Goal: Information Seeking & Learning: Learn about a topic

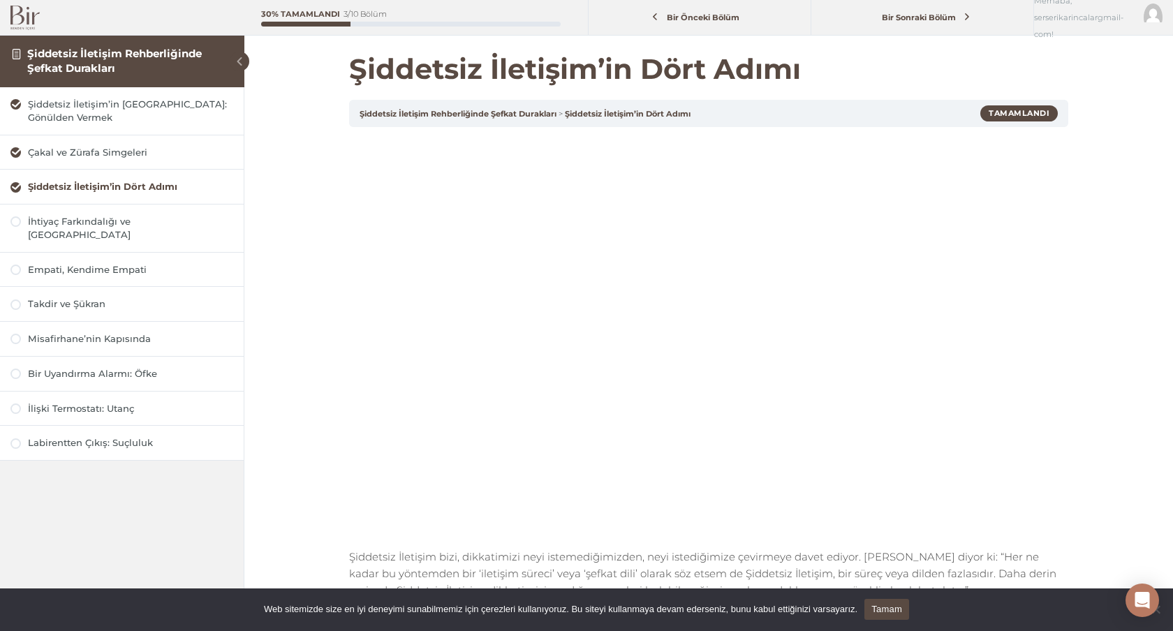
click at [238, 64] on span at bounding box center [240, 62] width 20 height 20
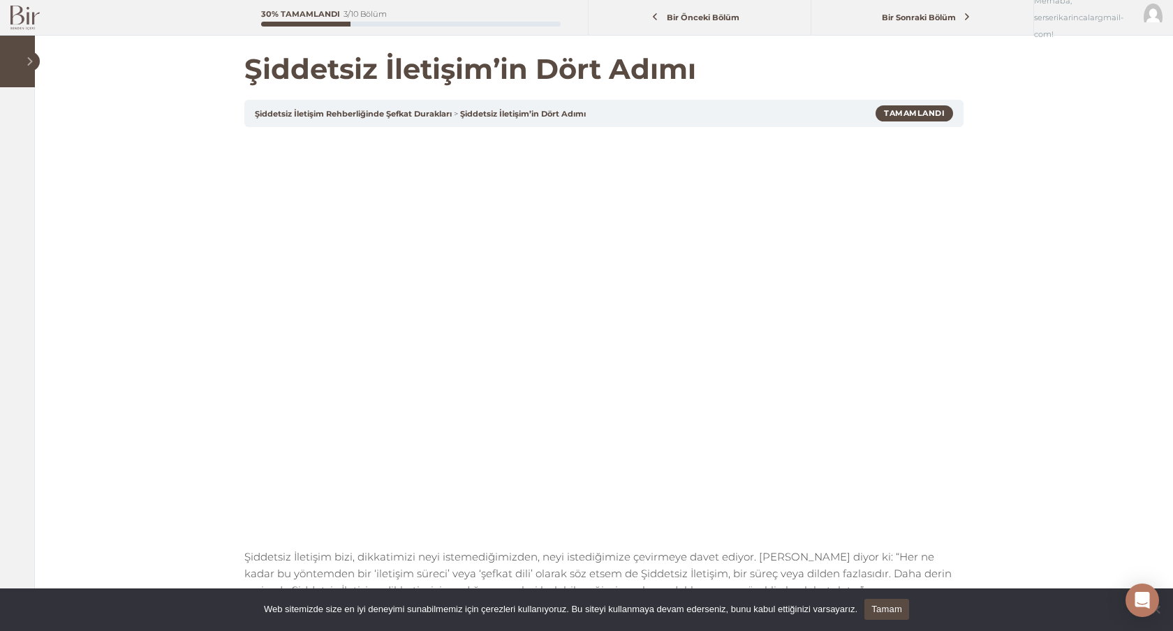
click at [29, 57] on span at bounding box center [30, 62] width 20 height 20
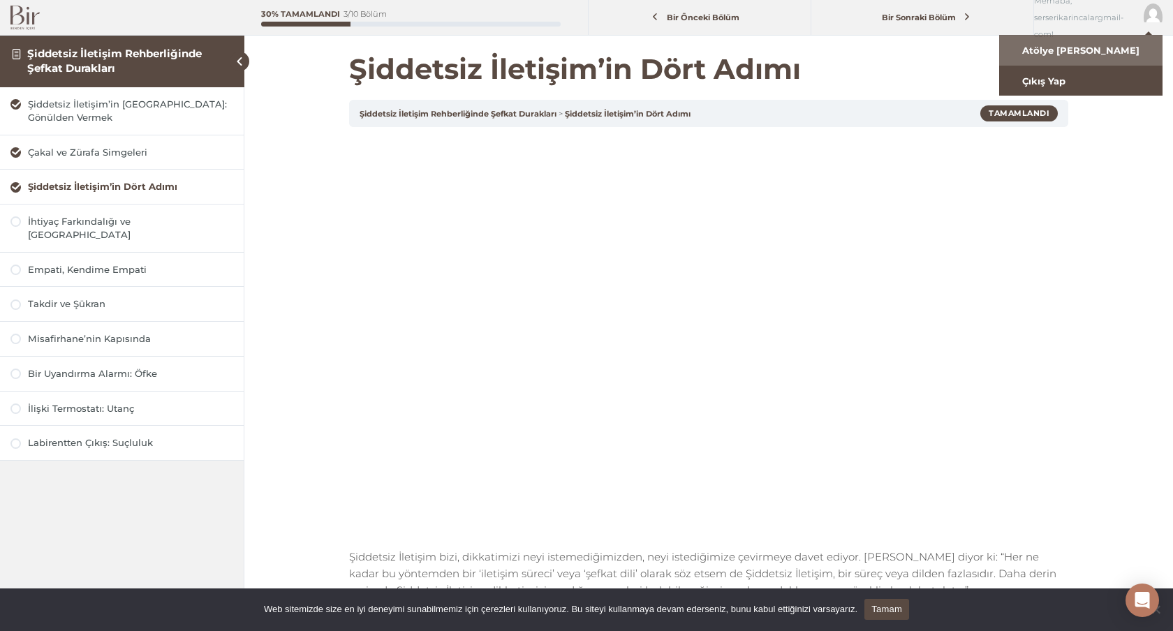
click at [1070, 54] on link "Atölye Ana Sayfa" at bounding box center [1080, 50] width 163 height 31
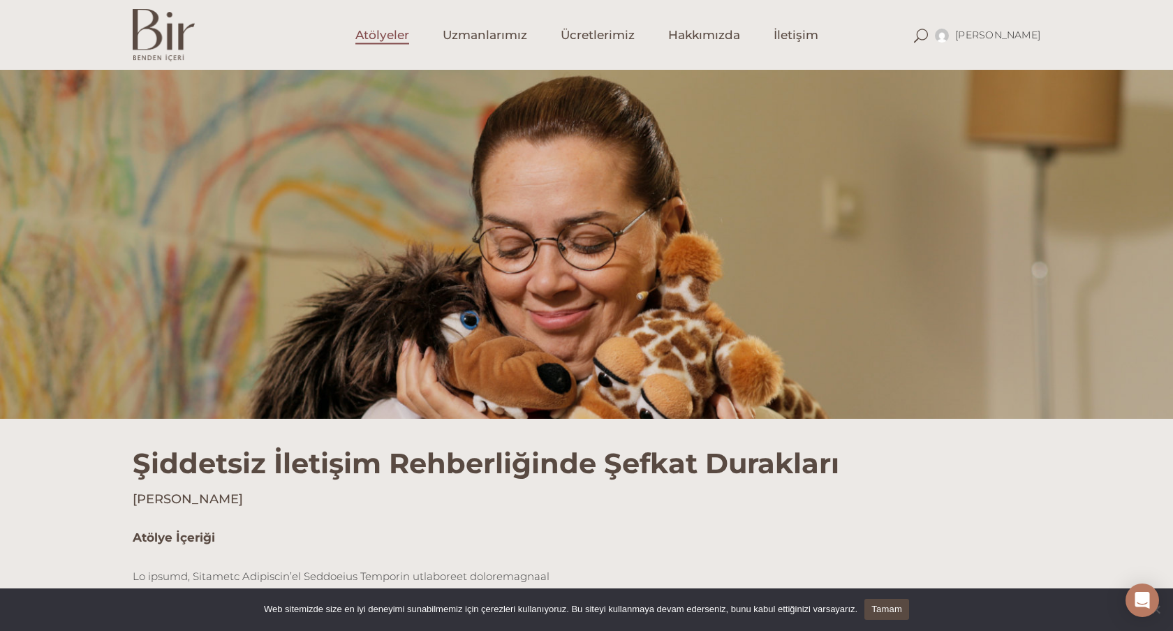
click at [395, 35] on span "Atölyeler" at bounding box center [382, 35] width 54 height 16
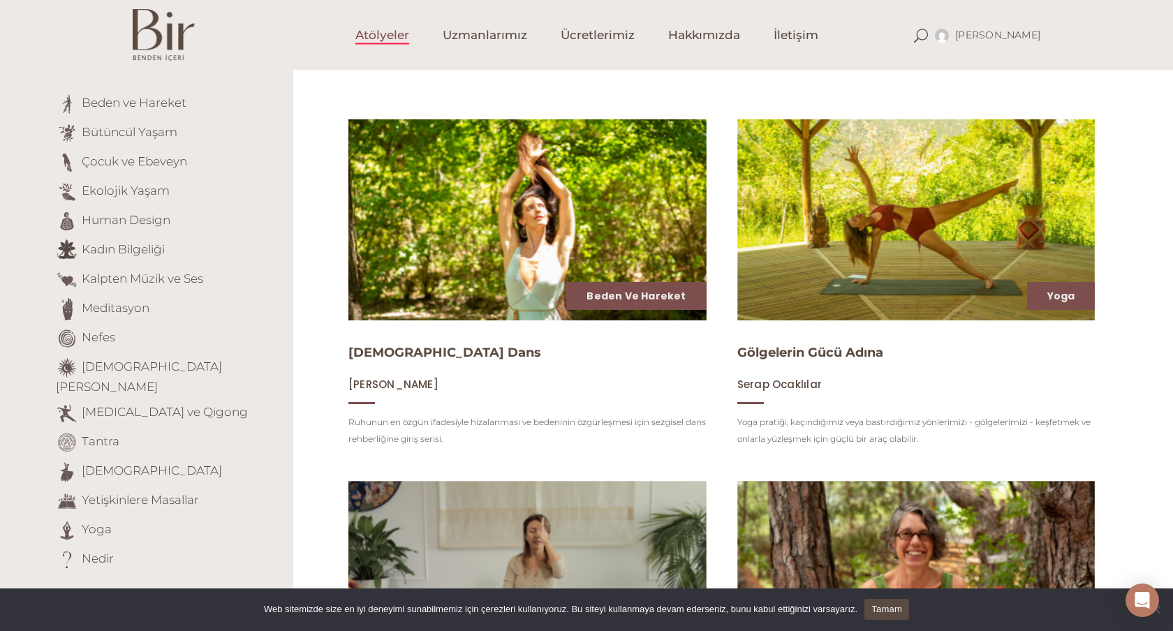
scroll to position [140, 0]
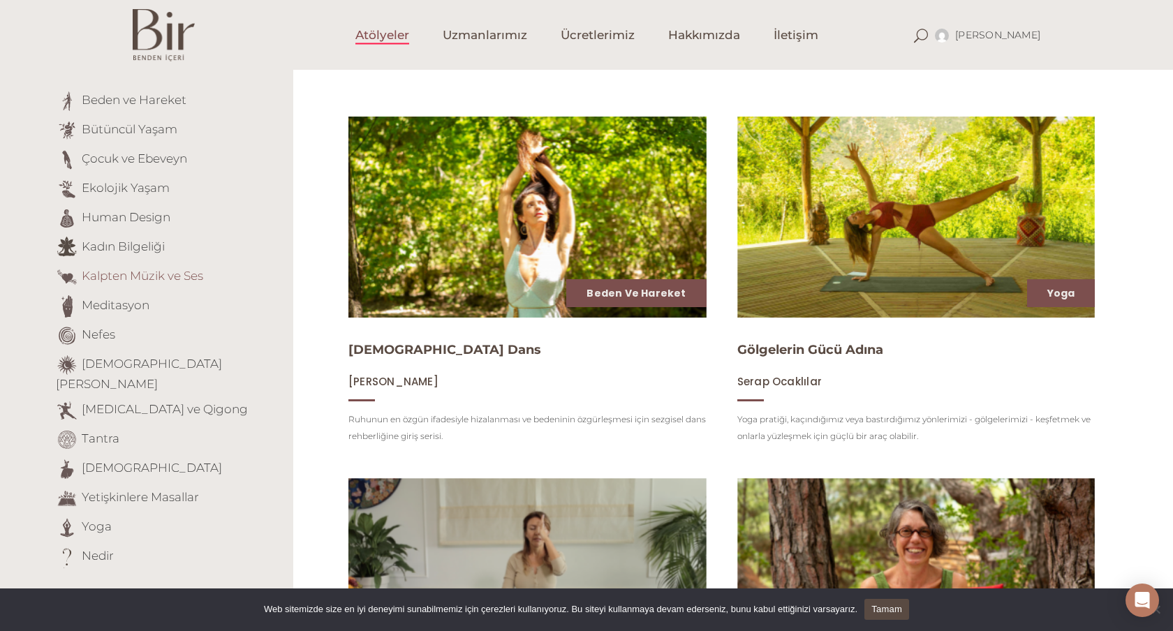
click at [135, 279] on link "Kalpten Müzik ve Ses" at bounding box center [143, 276] width 122 height 14
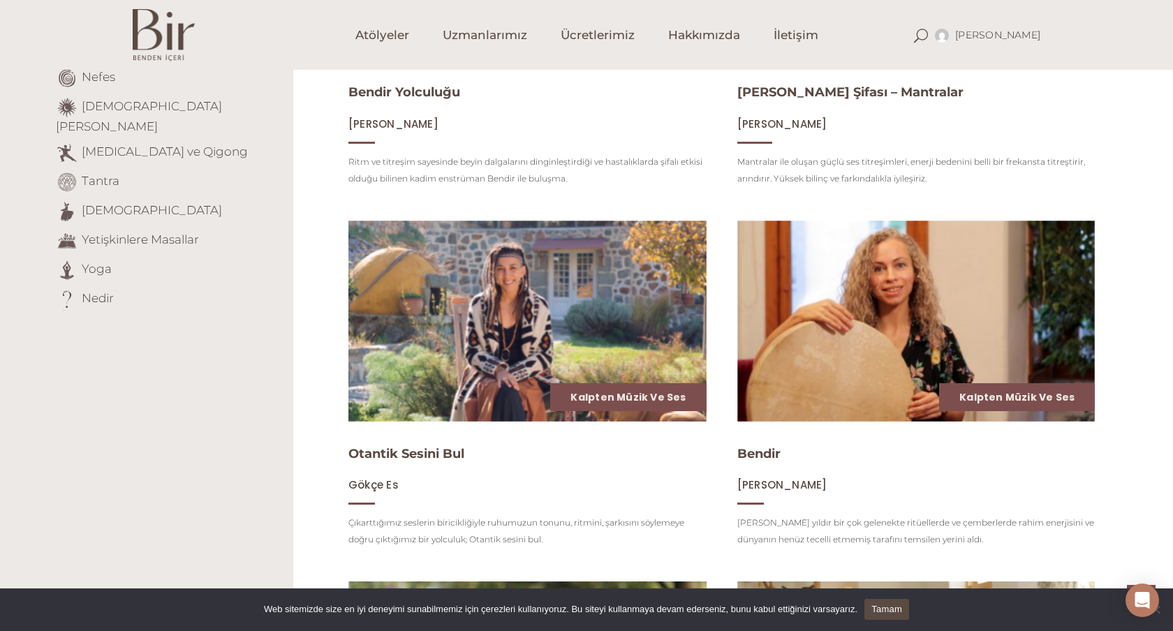
scroll to position [401, 0]
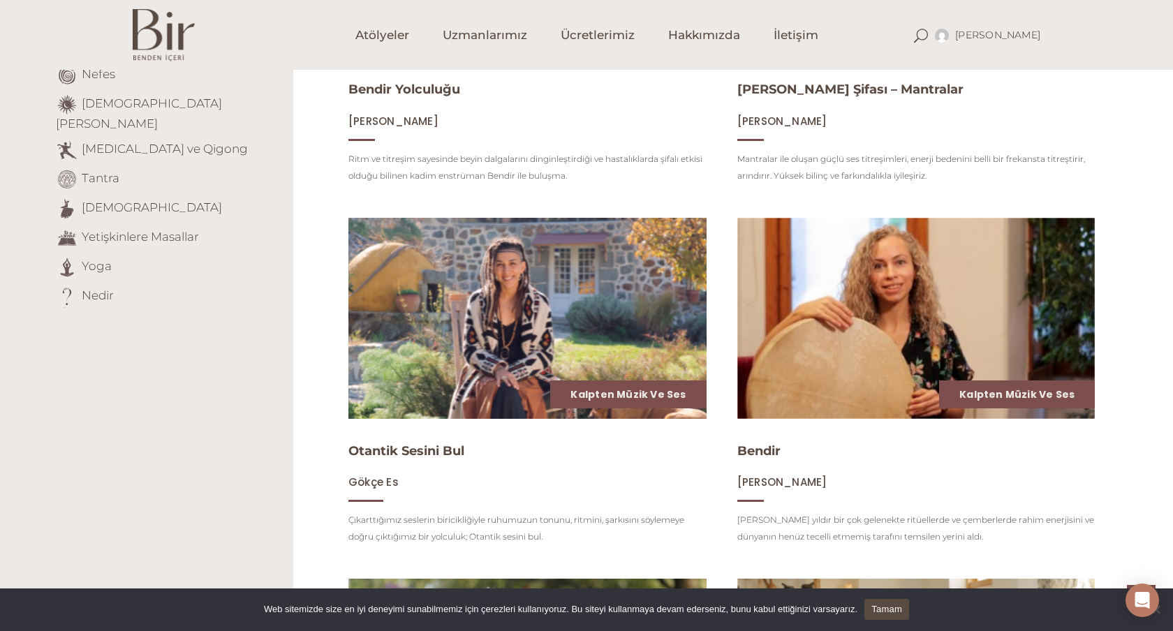
click at [568, 311] on img at bounding box center [527, 317] width 369 height 207
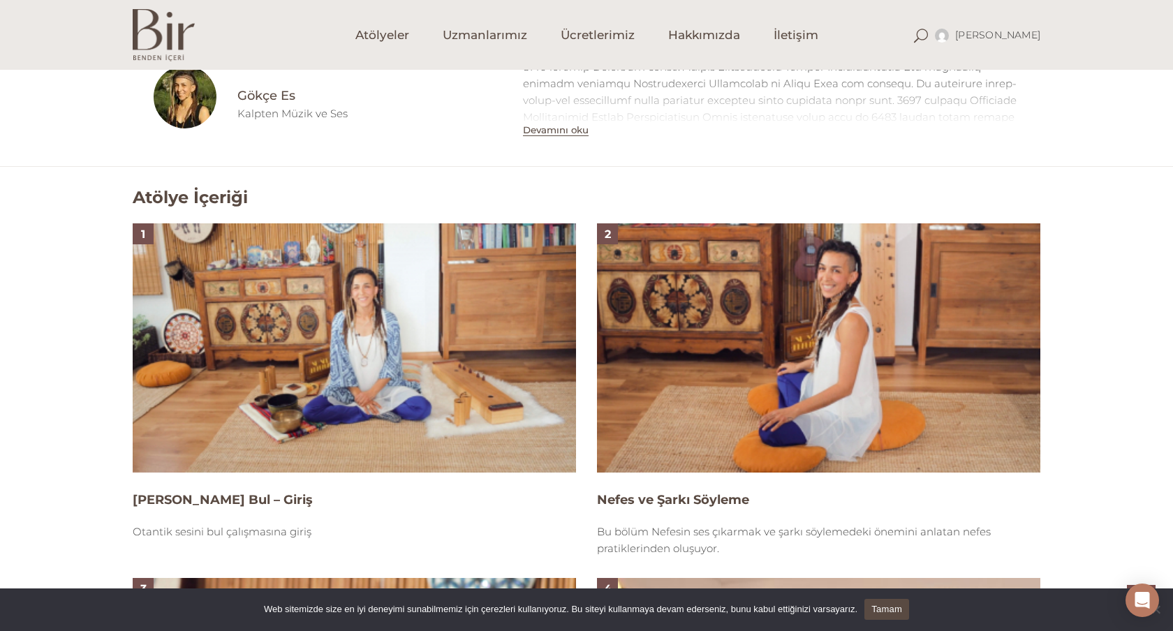
scroll to position [771, 0]
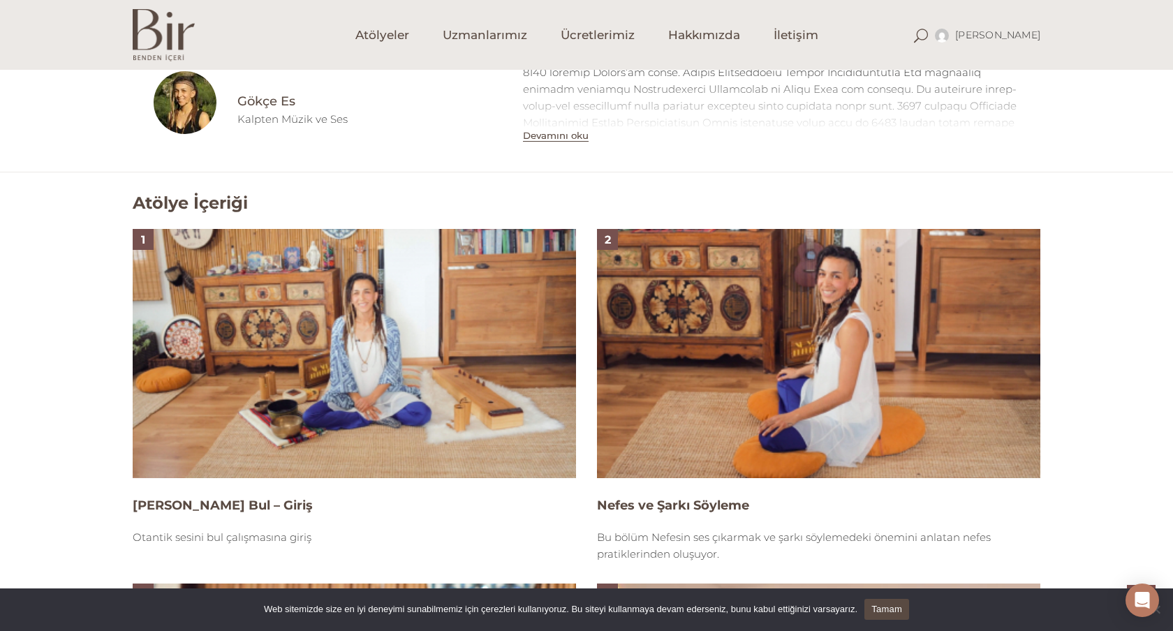
click at [782, 304] on img at bounding box center [818, 353] width 443 height 249
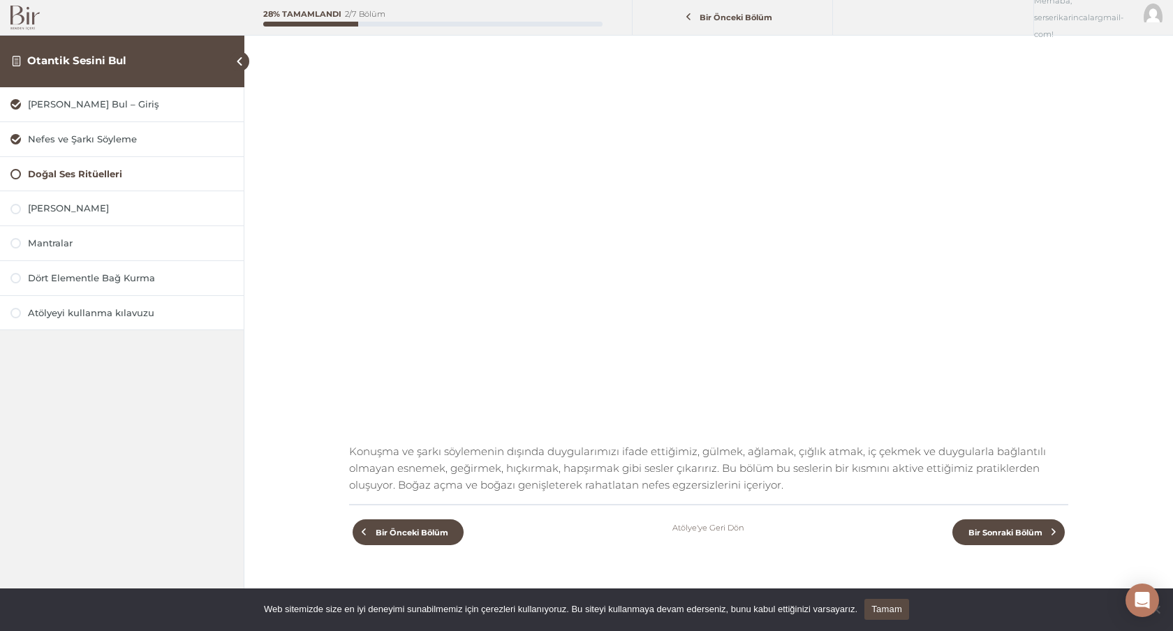
scroll to position [175, 0]
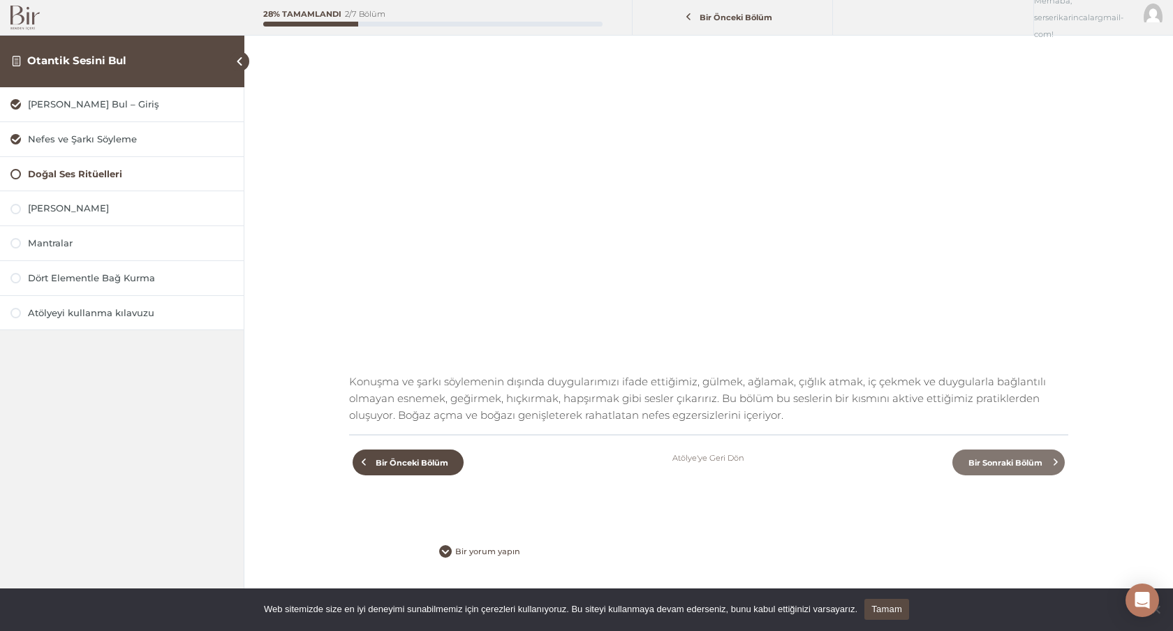
click at [1010, 468] on link "Bir Sonraki Bölüm" at bounding box center [1008, 463] width 112 height 26
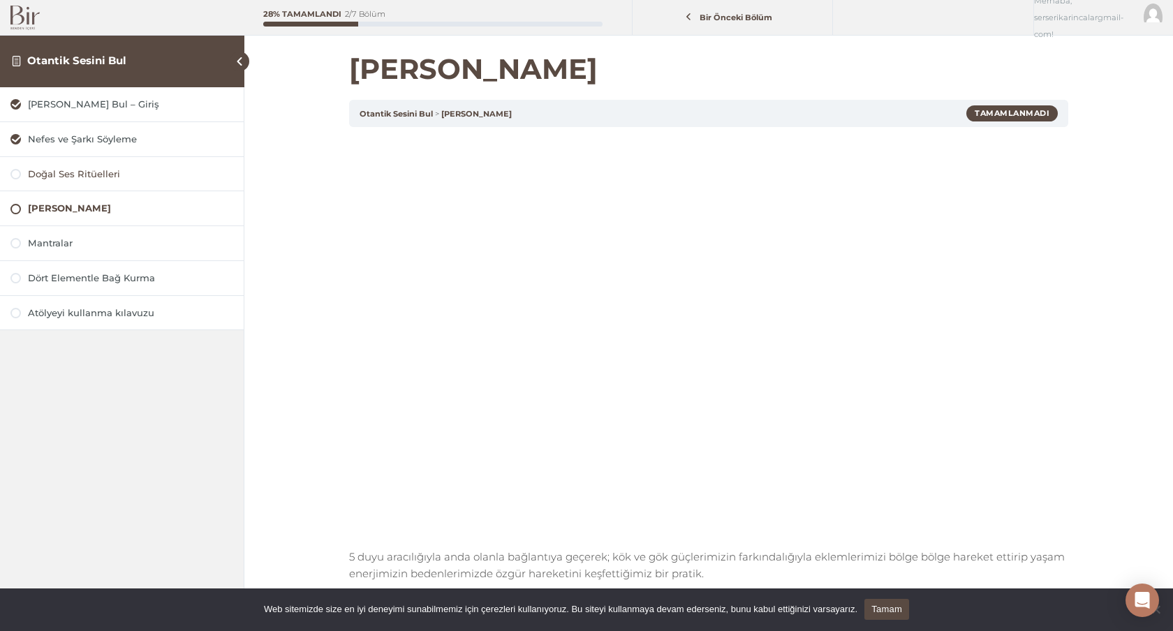
click at [96, 172] on div "Doğal Ses Ritüelleri" at bounding box center [130, 174] width 205 height 13
